Goal: Information Seeking & Learning: Find specific fact

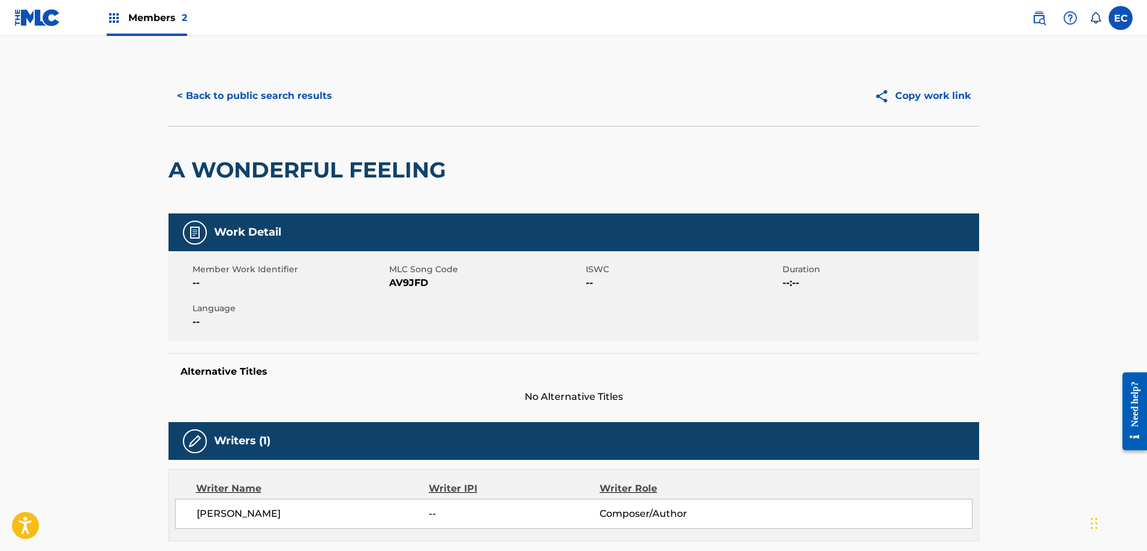
click at [264, 98] on button "< Back to public search results" at bounding box center [254, 96] width 172 height 30
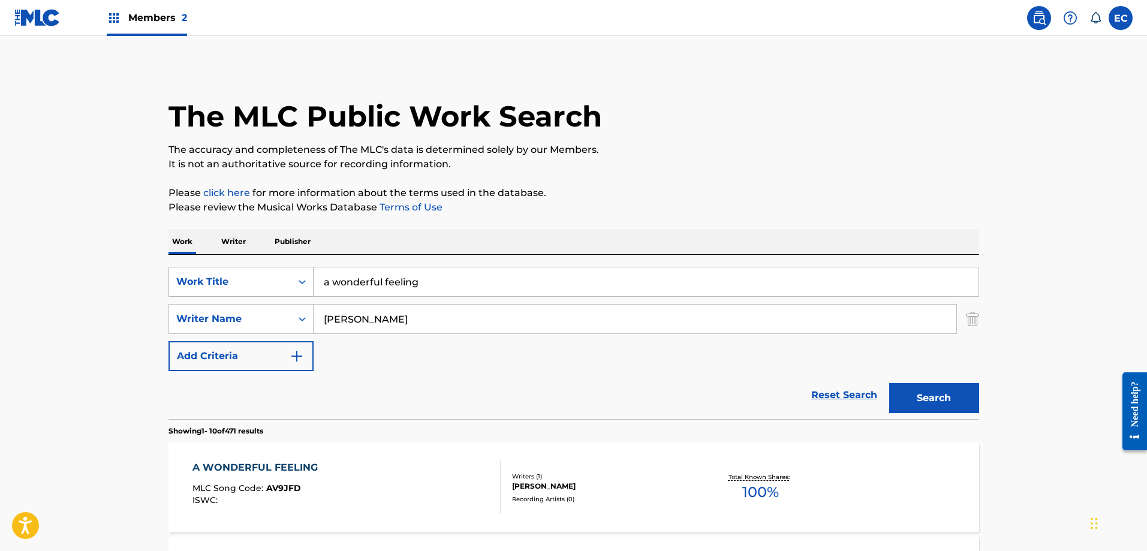
click at [266, 284] on div "Work Title" at bounding box center [230, 282] width 108 height 14
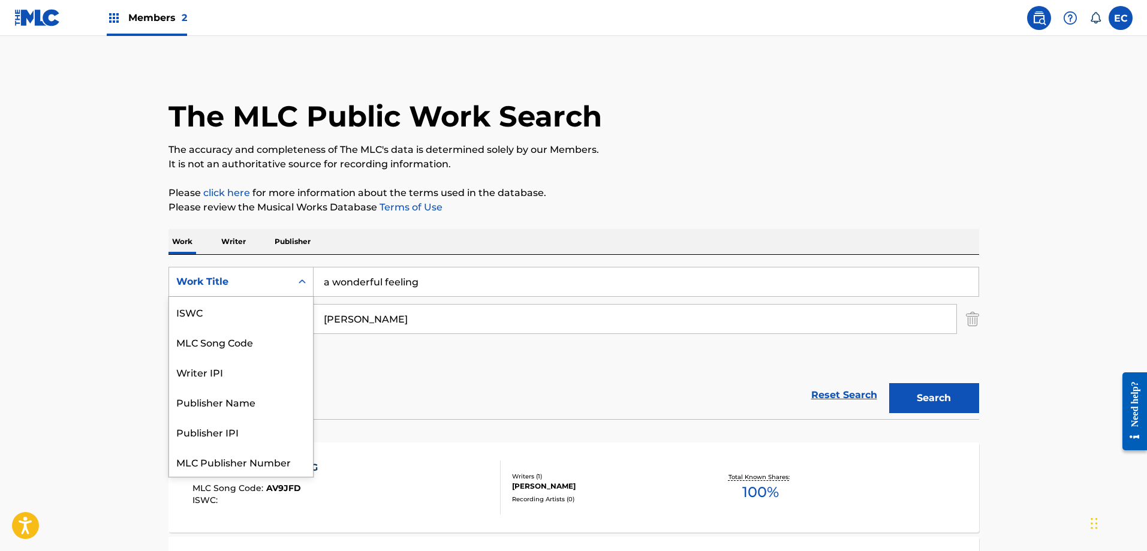
scroll to position [30, 0]
click at [264, 305] on div "MLC Song Code" at bounding box center [241, 312] width 144 height 30
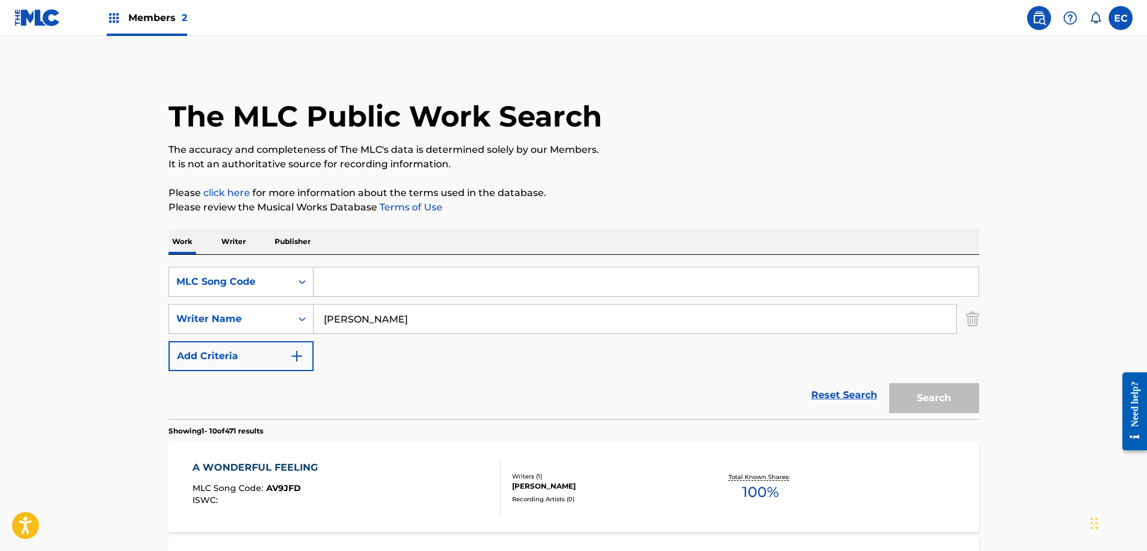
click at [360, 282] on input "Search Form" at bounding box center [646, 281] width 665 height 29
paste input "O02029"
type input "O02029"
click at [971, 321] on img "Search Form" at bounding box center [972, 319] width 13 height 30
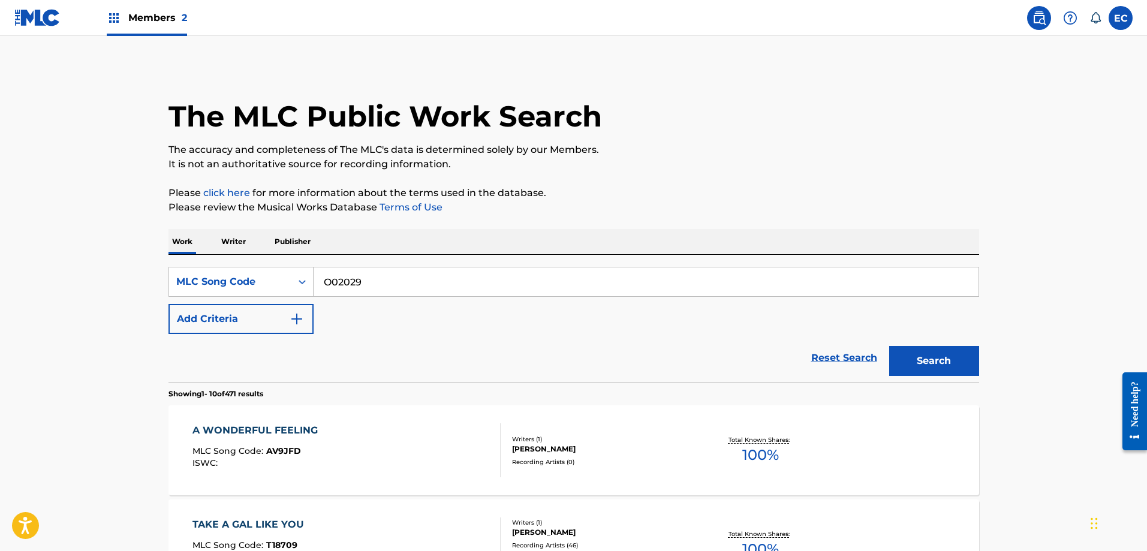
click at [965, 369] on button "Search" at bounding box center [934, 361] width 90 height 30
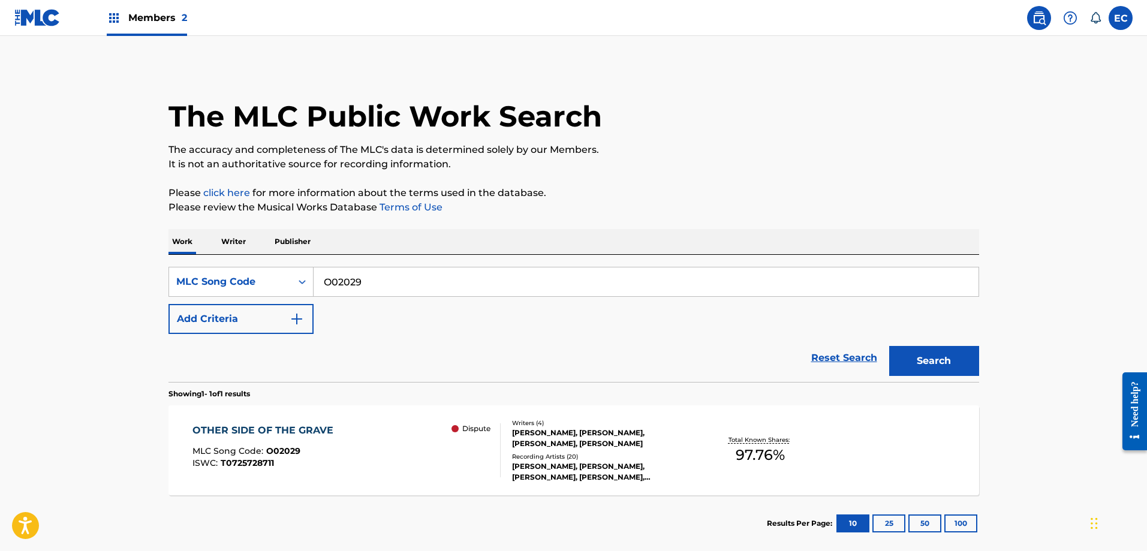
click at [312, 429] on div "OTHER SIDE OF THE GRAVE" at bounding box center [265, 430] width 147 height 14
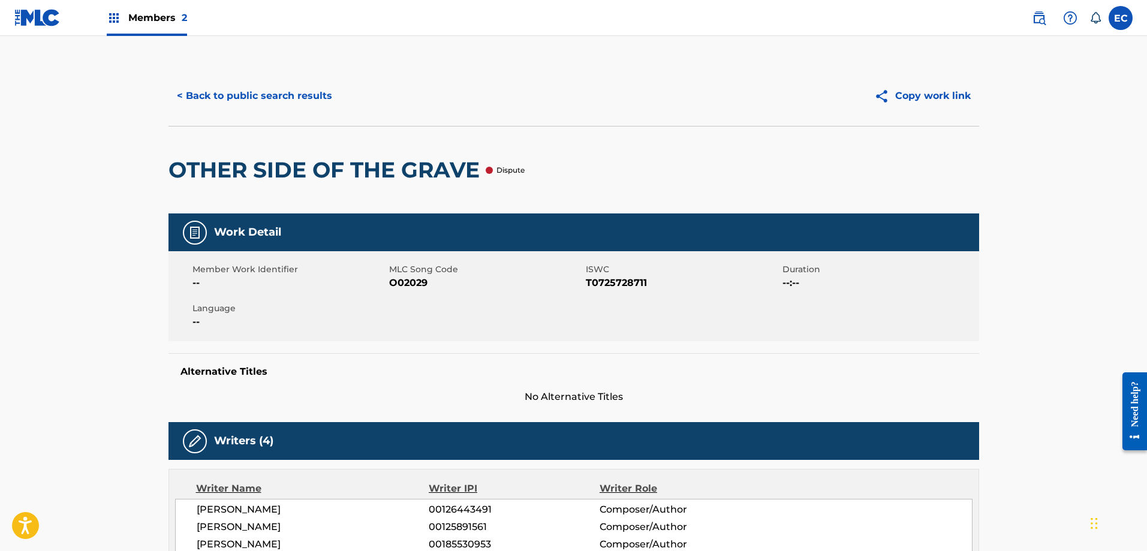
click at [237, 89] on button "< Back to public search results" at bounding box center [254, 96] width 172 height 30
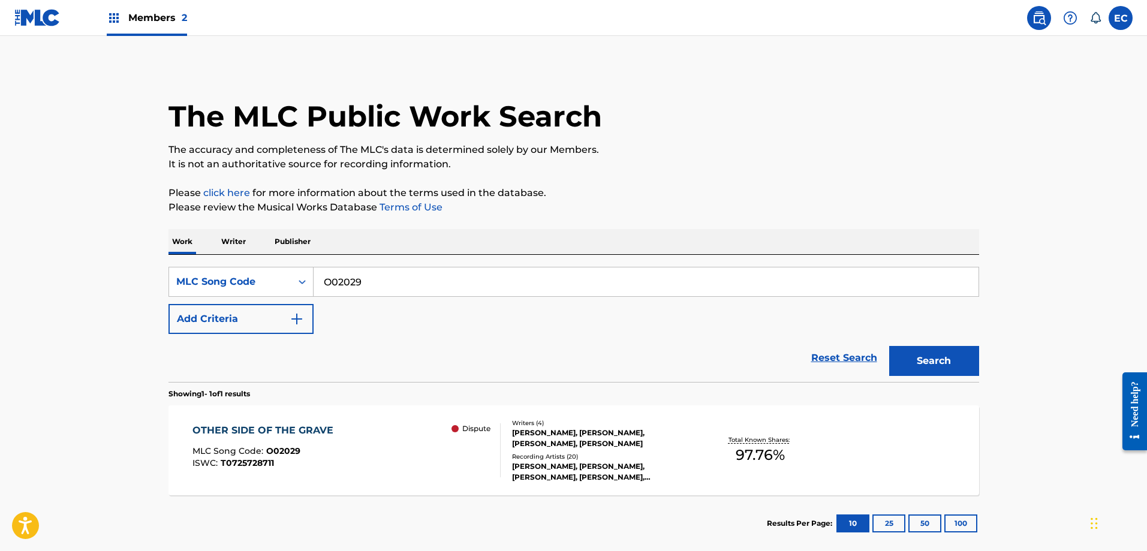
click at [350, 288] on input "O02029" at bounding box center [646, 281] width 665 height 29
paste input "M3ZFW"
type input "OM3ZFW"
click at [962, 359] on button "Search" at bounding box center [934, 361] width 90 height 30
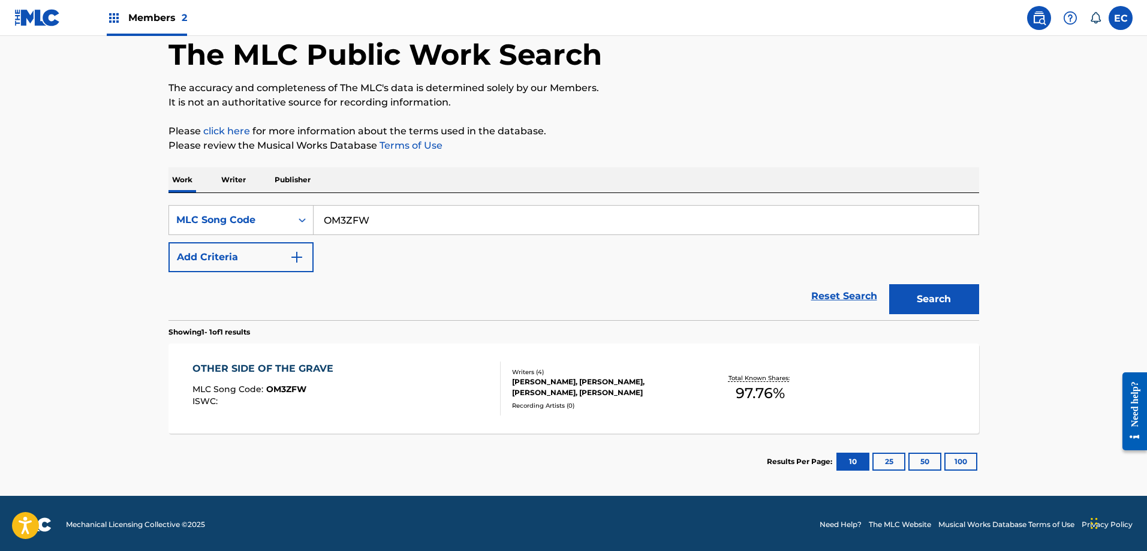
scroll to position [64, 0]
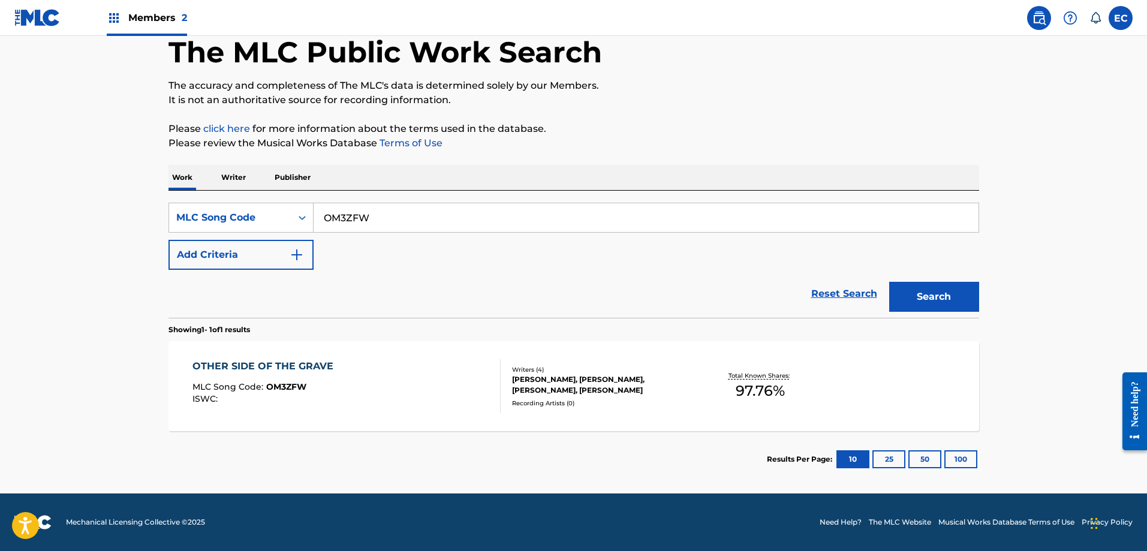
click at [276, 367] on div "OTHER SIDE OF THE GRAVE" at bounding box center [265, 366] width 147 height 14
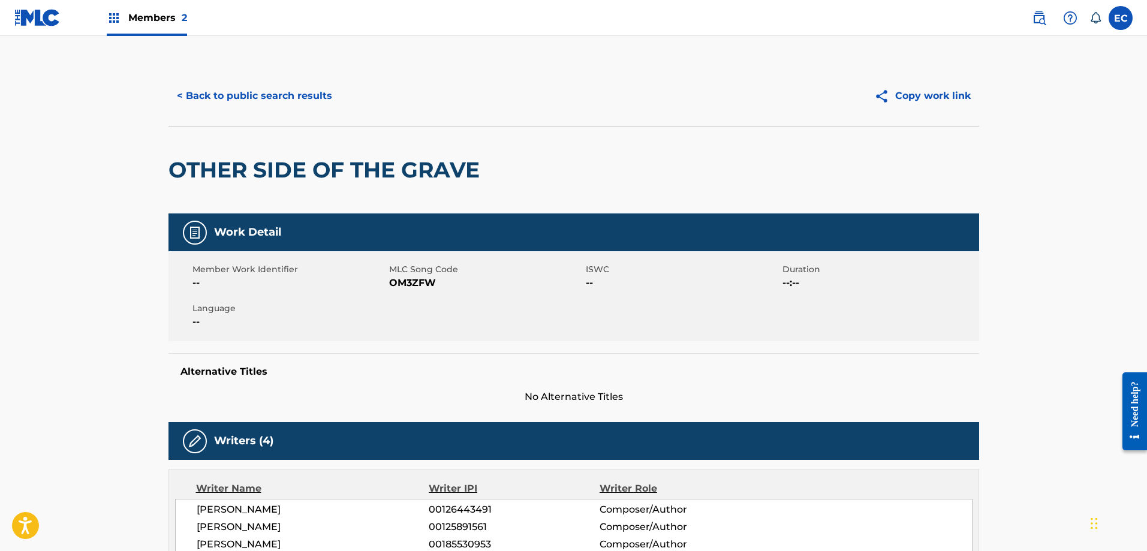
click at [258, 85] on button "< Back to public search results" at bounding box center [254, 96] width 172 height 30
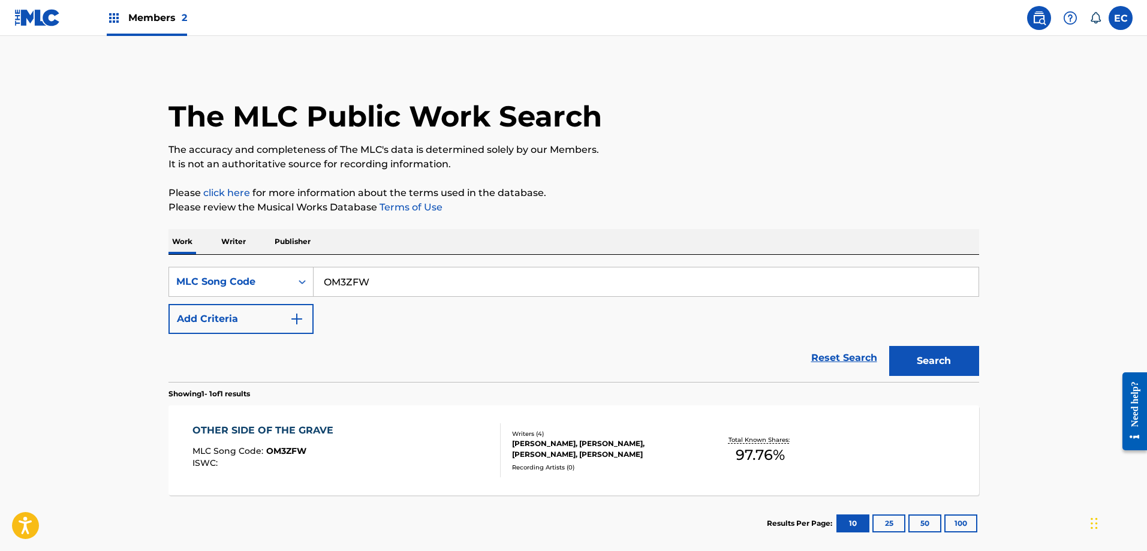
click at [159, 18] on span "Members 2" at bounding box center [157, 18] width 59 height 14
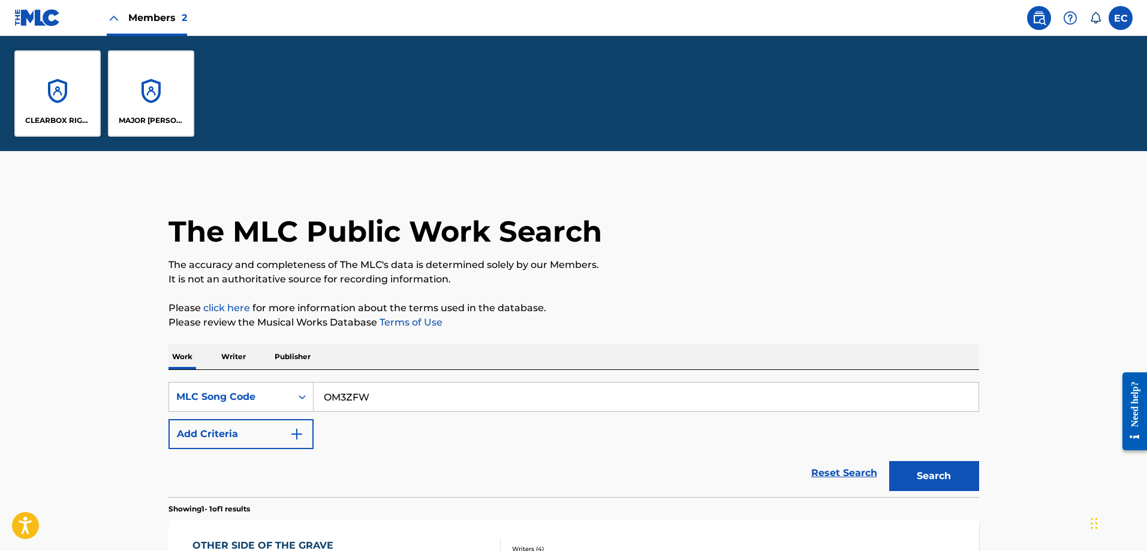
click at [65, 81] on div "CLEARBOX RIGHTS LLC" at bounding box center [57, 93] width 86 height 86
